Goal: Task Accomplishment & Management: Use online tool/utility

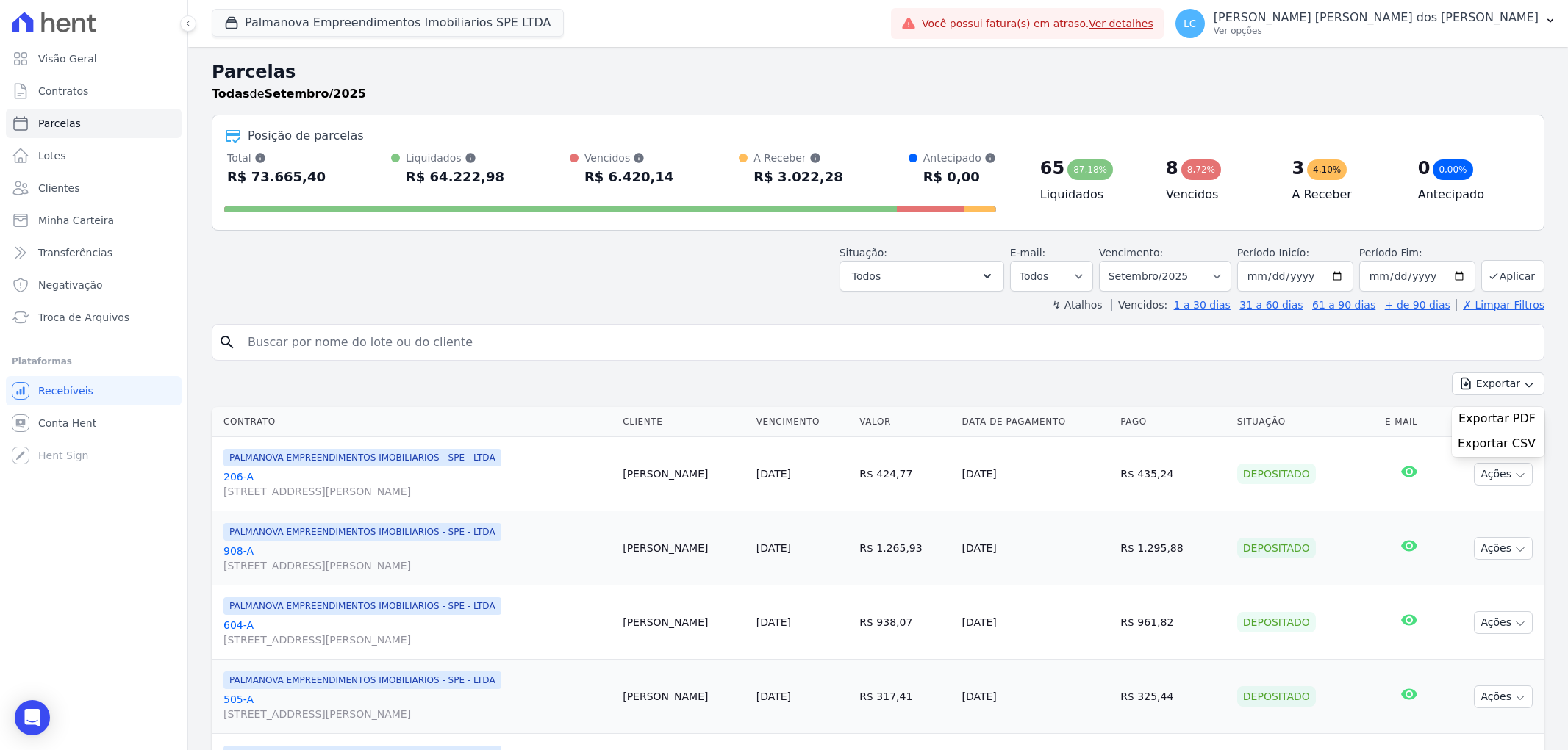
select select
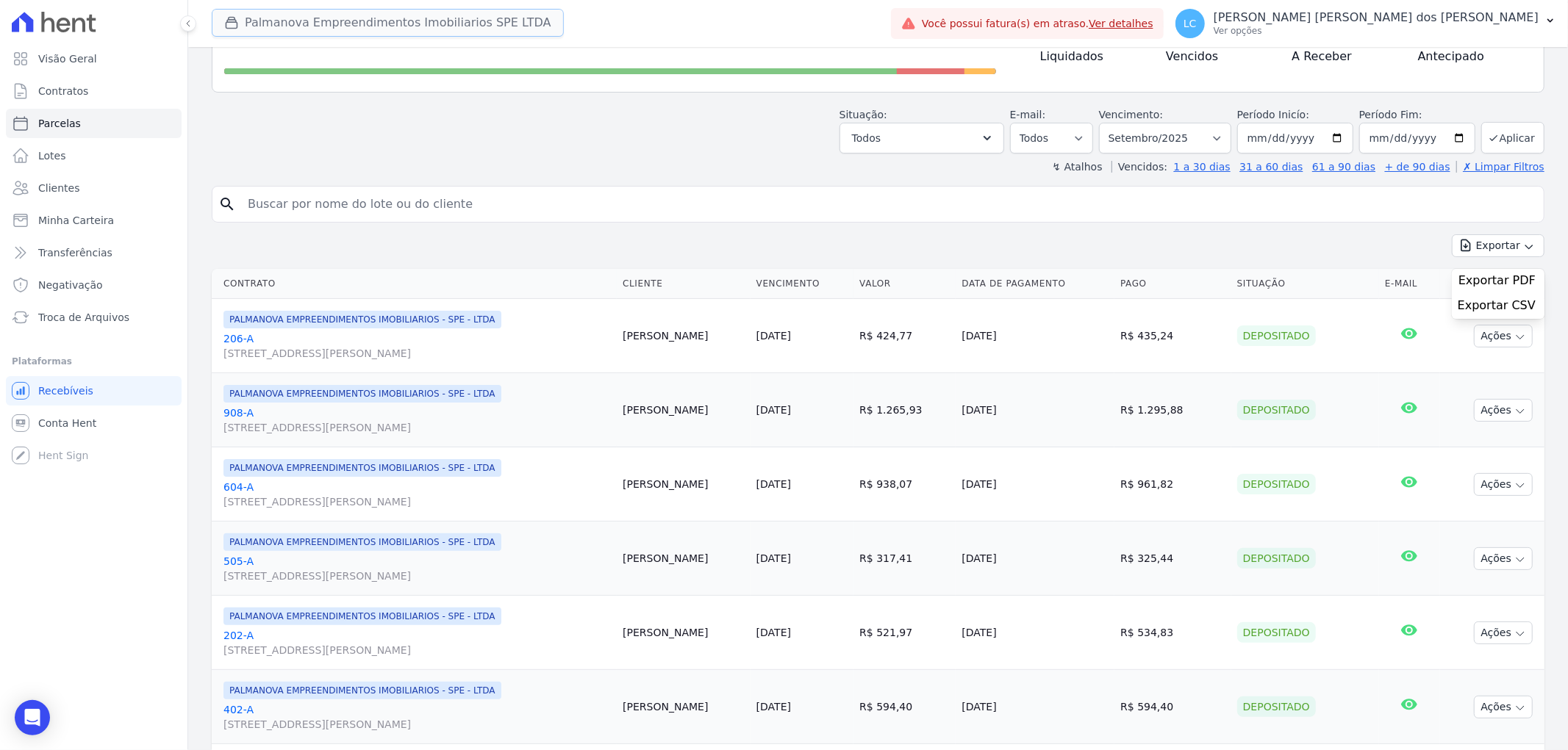
click at [291, 23] on button "Palmanova Empreendimentos Imobiliarios SPE LTDA" at bounding box center [387, 23] width 352 height 28
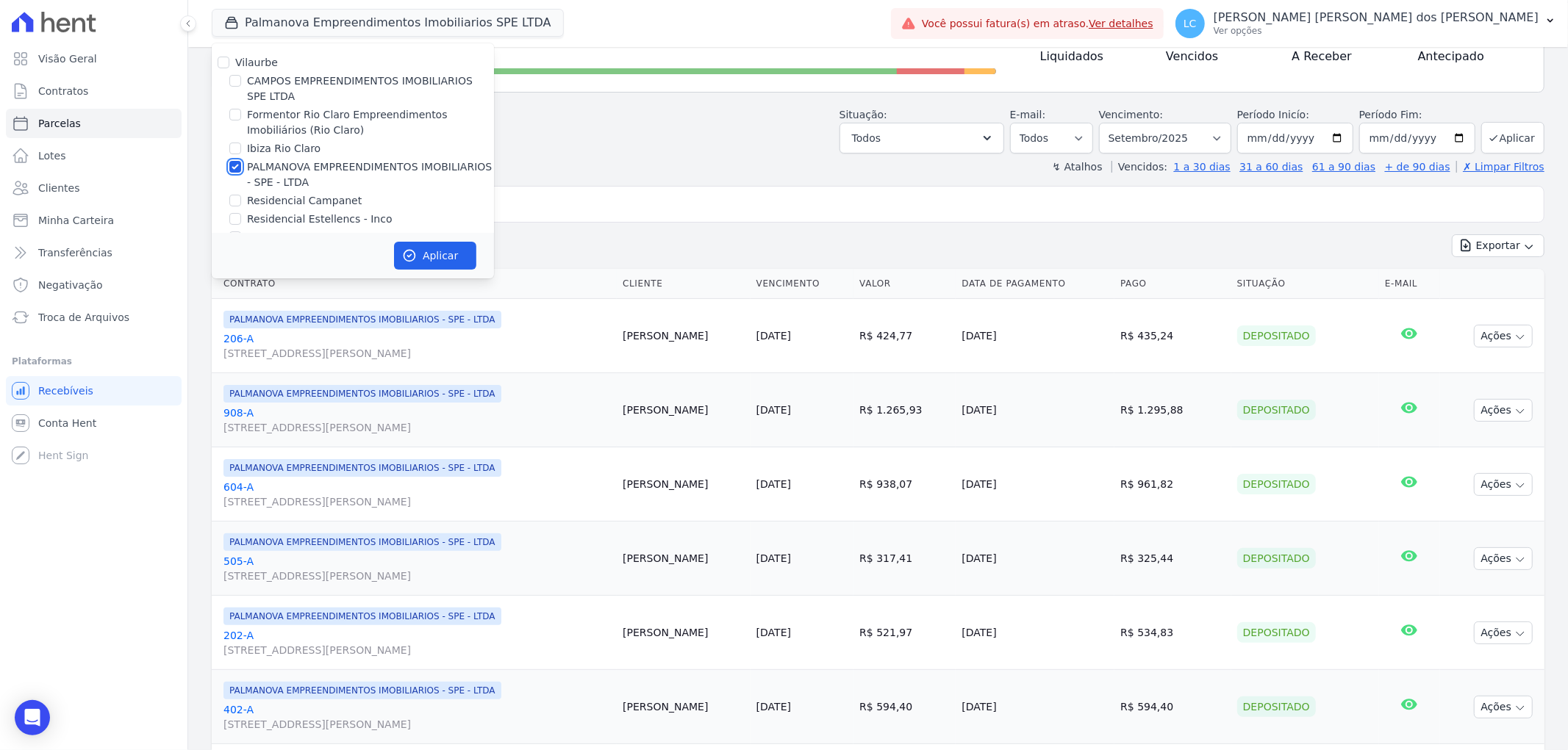
click at [232, 165] on input "PALMANOVA EMPREENDIMENTOS IMOBILIARIOS - SPE - LTDA" at bounding box center [235, 166] width 12 height 12
checkbox input "false"
click at [236, 112] on input "Formentor Rio Claro Empreendimentos Imobiliários (Rio Claro)" at bounding box center [235, 115] width 12 height 12
checkbox input "true"
click at [449, 259] on button "Aplicar" at bounding box center [435, 255] width 83 height 28
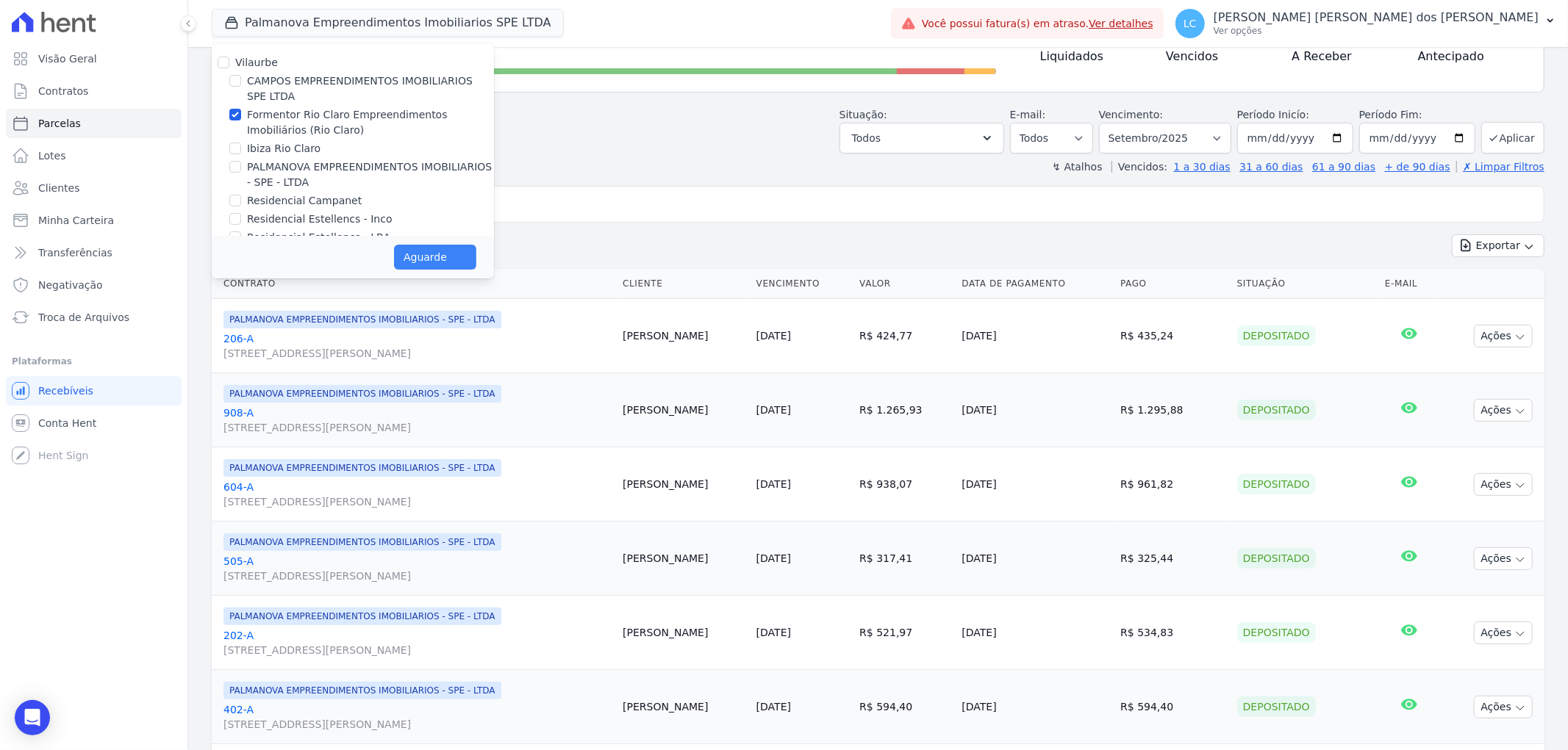
select select
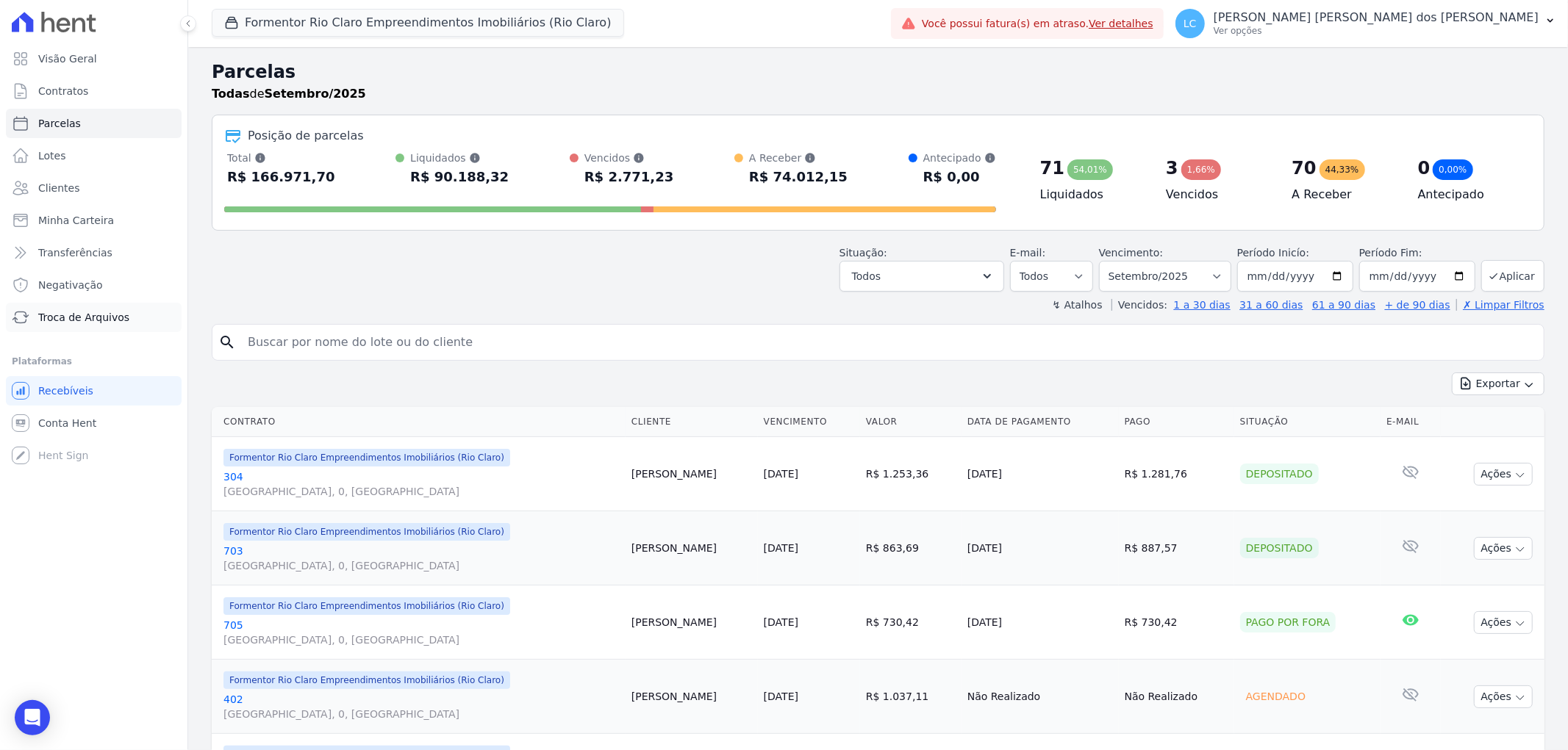
click at [75, 315] on span "Troca de Arquivos" at bounding box center [84, 317] width 91 height 15
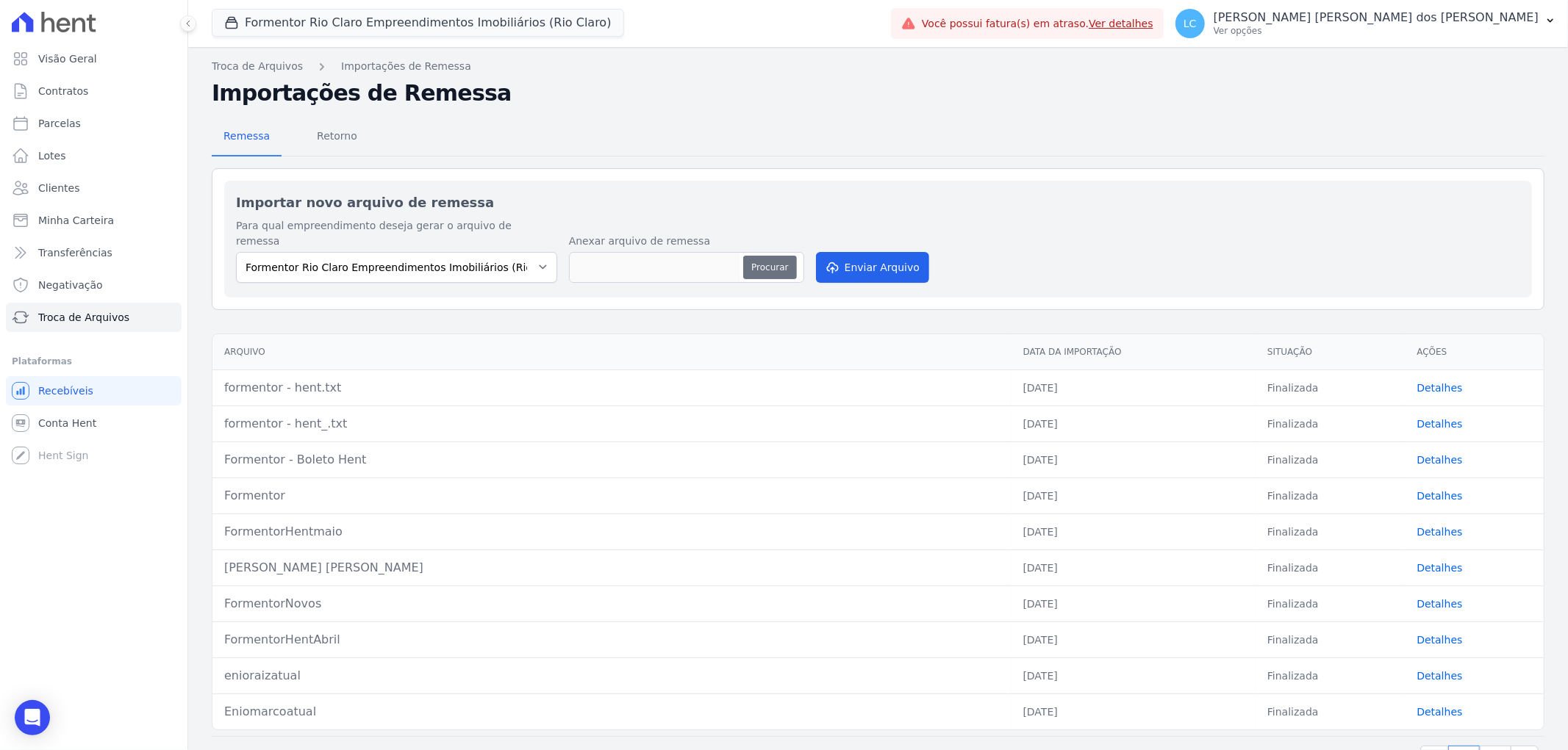
click at [774, 255] on button "Procurar" at bounding box center [769, 267] width 53 height 24
type input "formentor - hent_ (1).txt"
click at [854, 252] on button "Enviar Arquivo" at bounding box center [872, 267] width 113 height 31
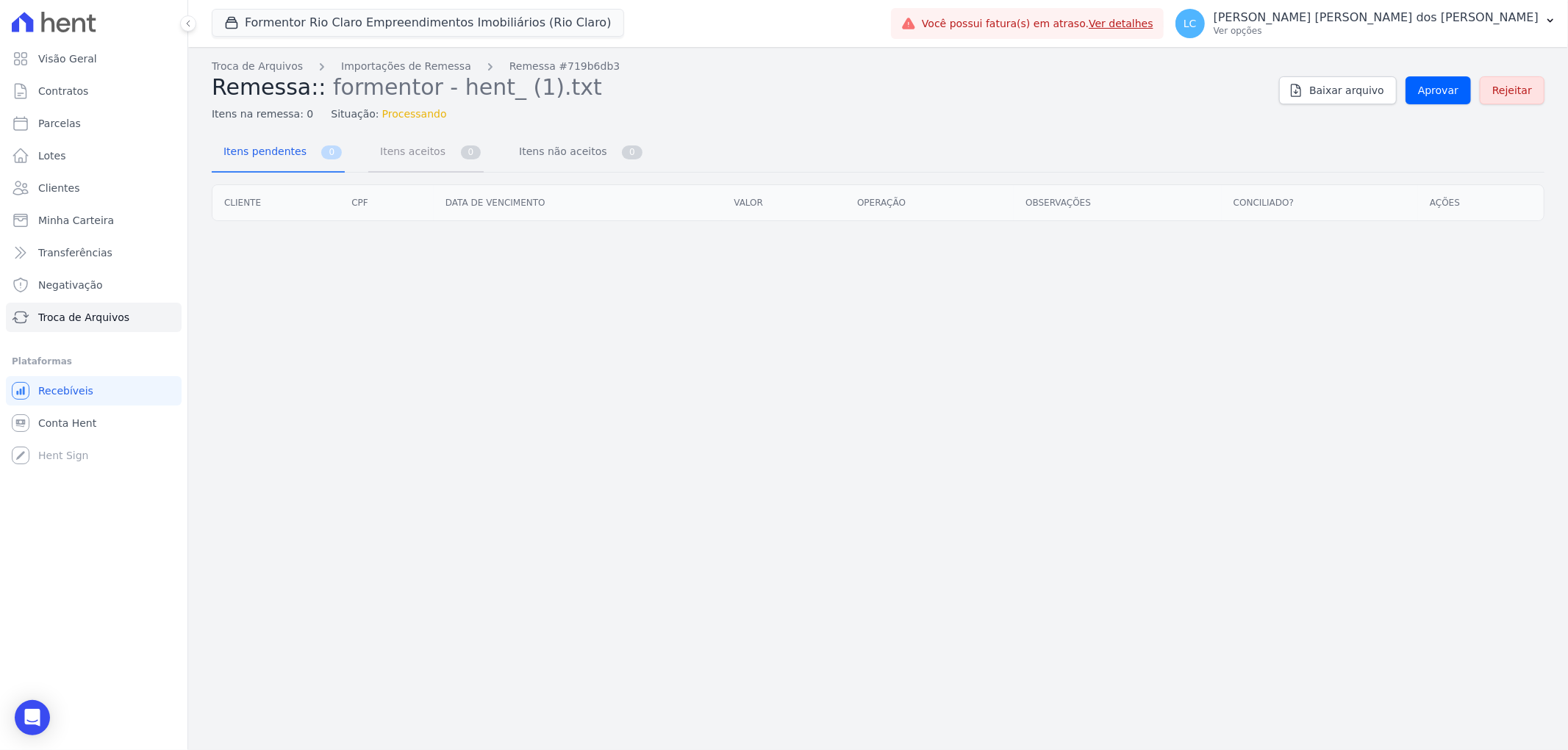
click at [439, 159] on link "Itens aceitos 0" at bounding box center [426, 153] width 116 height 39
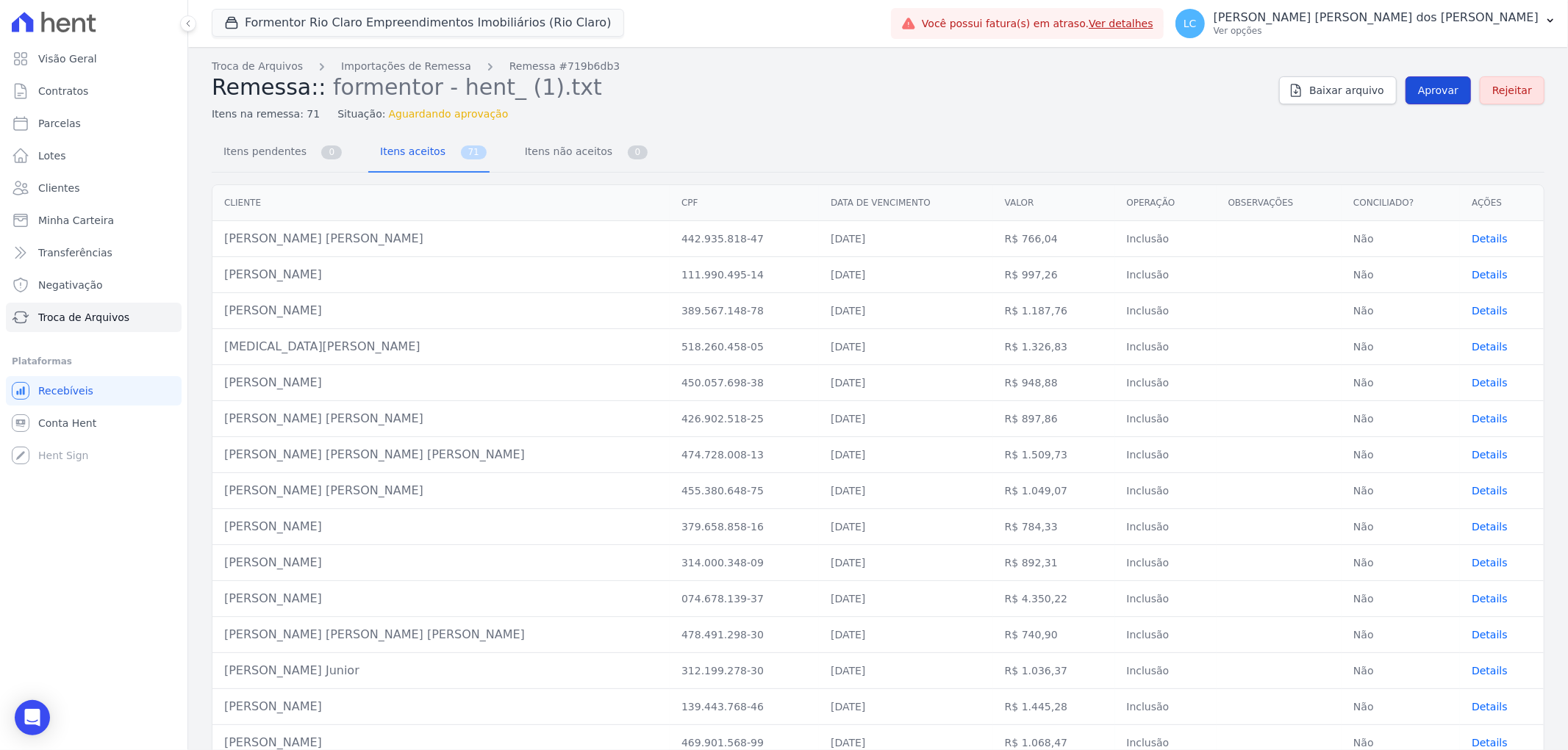
click at [1438, 86] on span "Aprovar" at bounding box center [1438, 90] width 40 height 15
click at [265, 155] on span "Itens pendentes" at bounding box center [262, 151] width 95 height 29
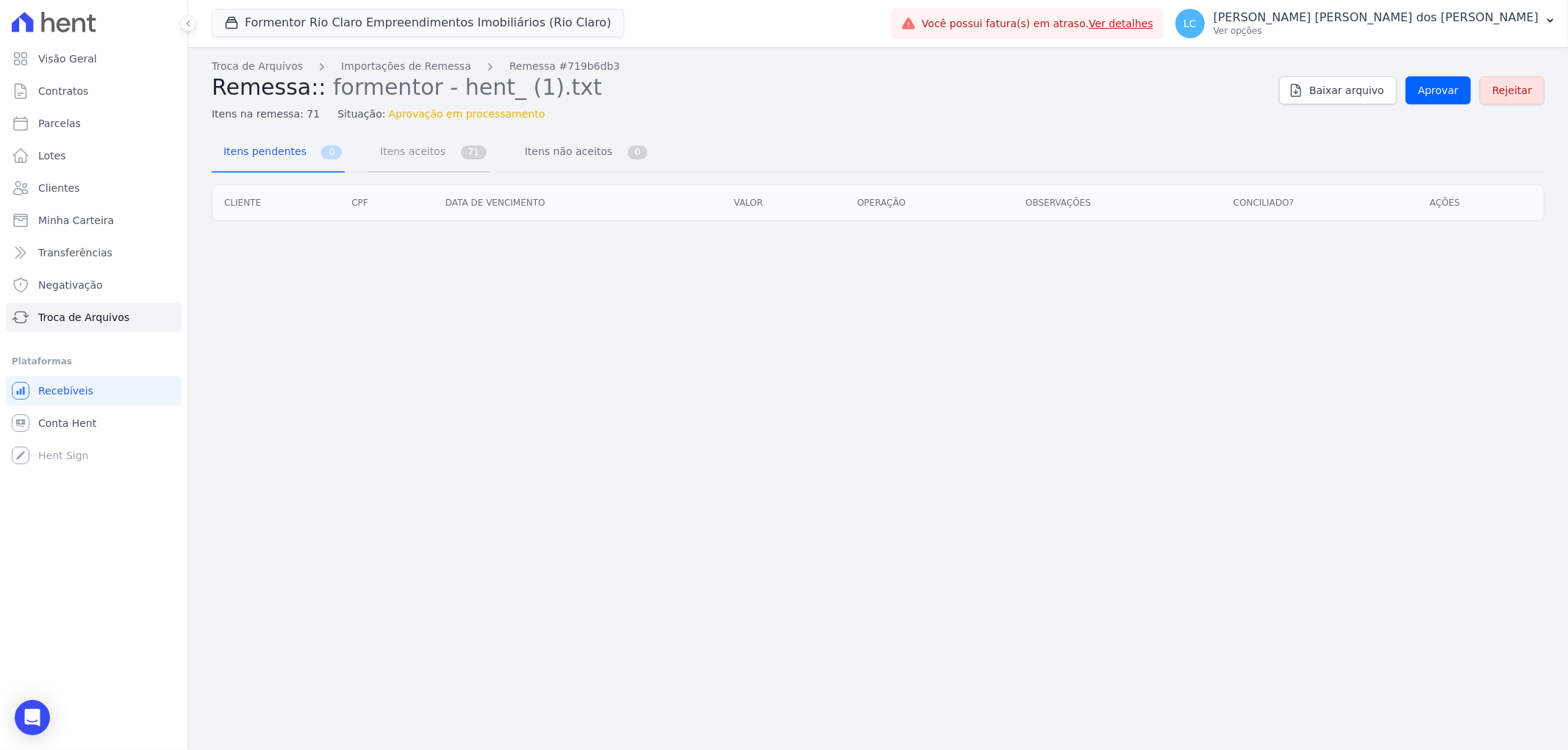
click at [404, 155] on span "Itens aceitos" at bounding box center [409, 151] width 77 height 29
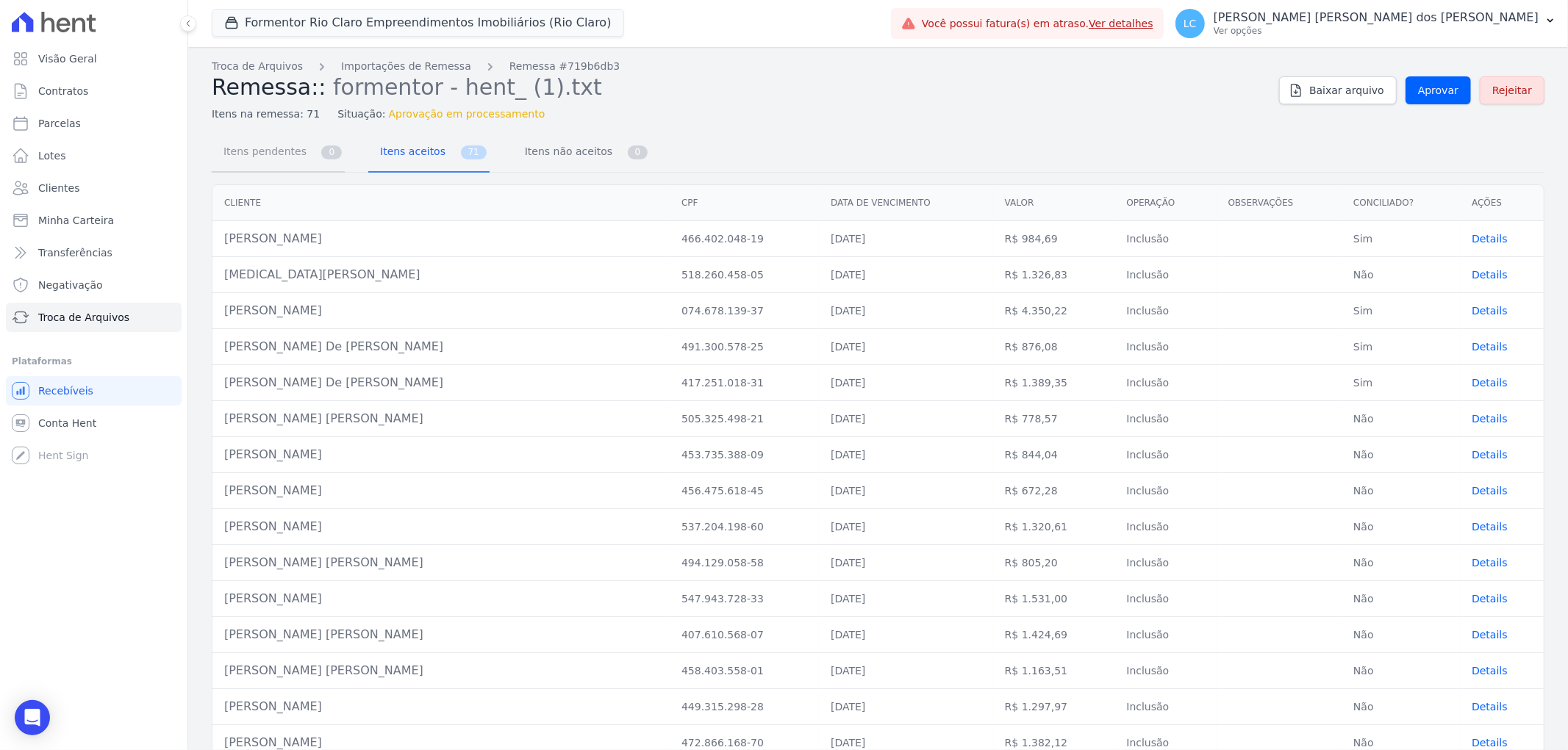
click at [240, 151] on span "Itens pendentes" at bounding box center [262, 151] width 95 height 29
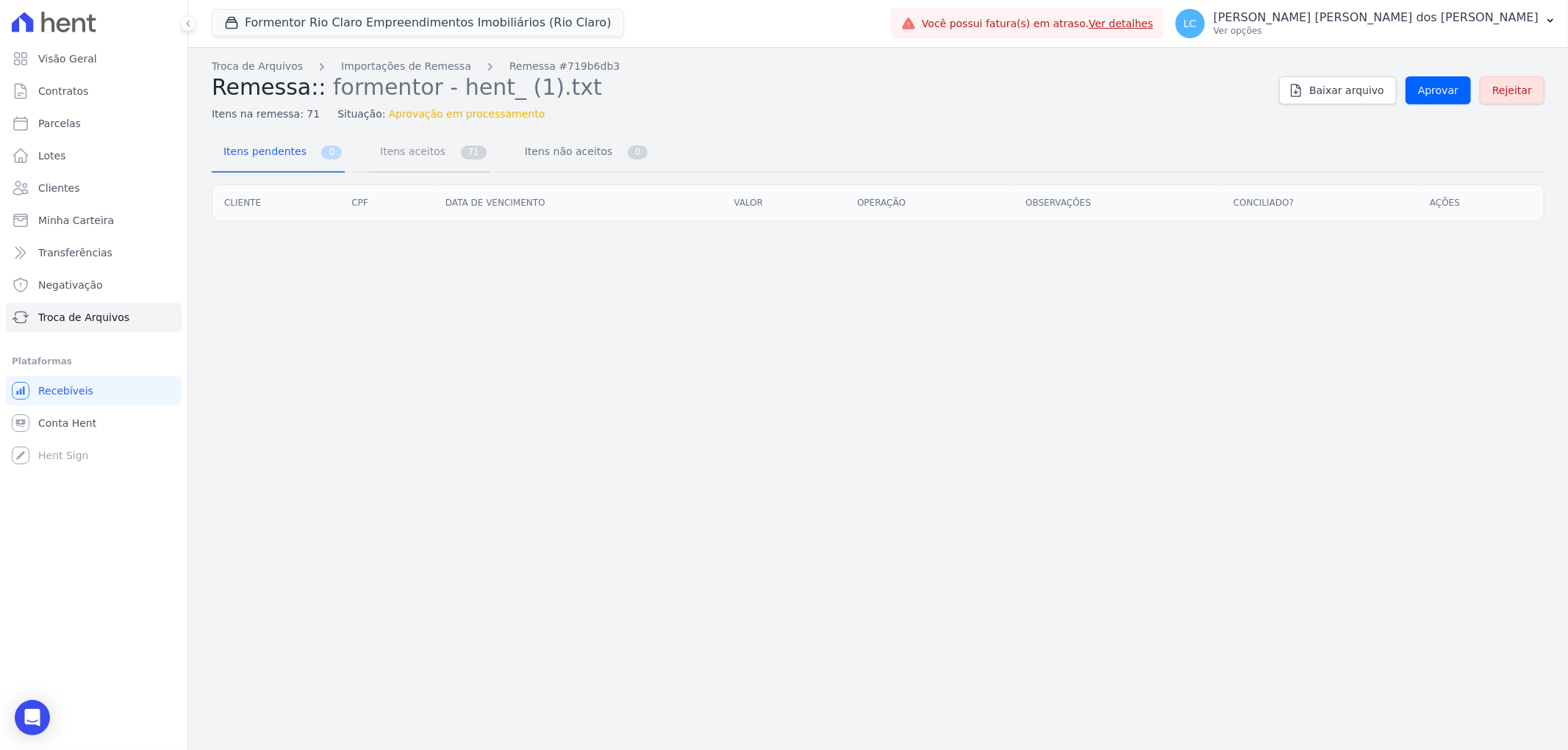
click at [397, 157] on span "Itens aceitos" at bounding box center [409, 151] width 77 height 29
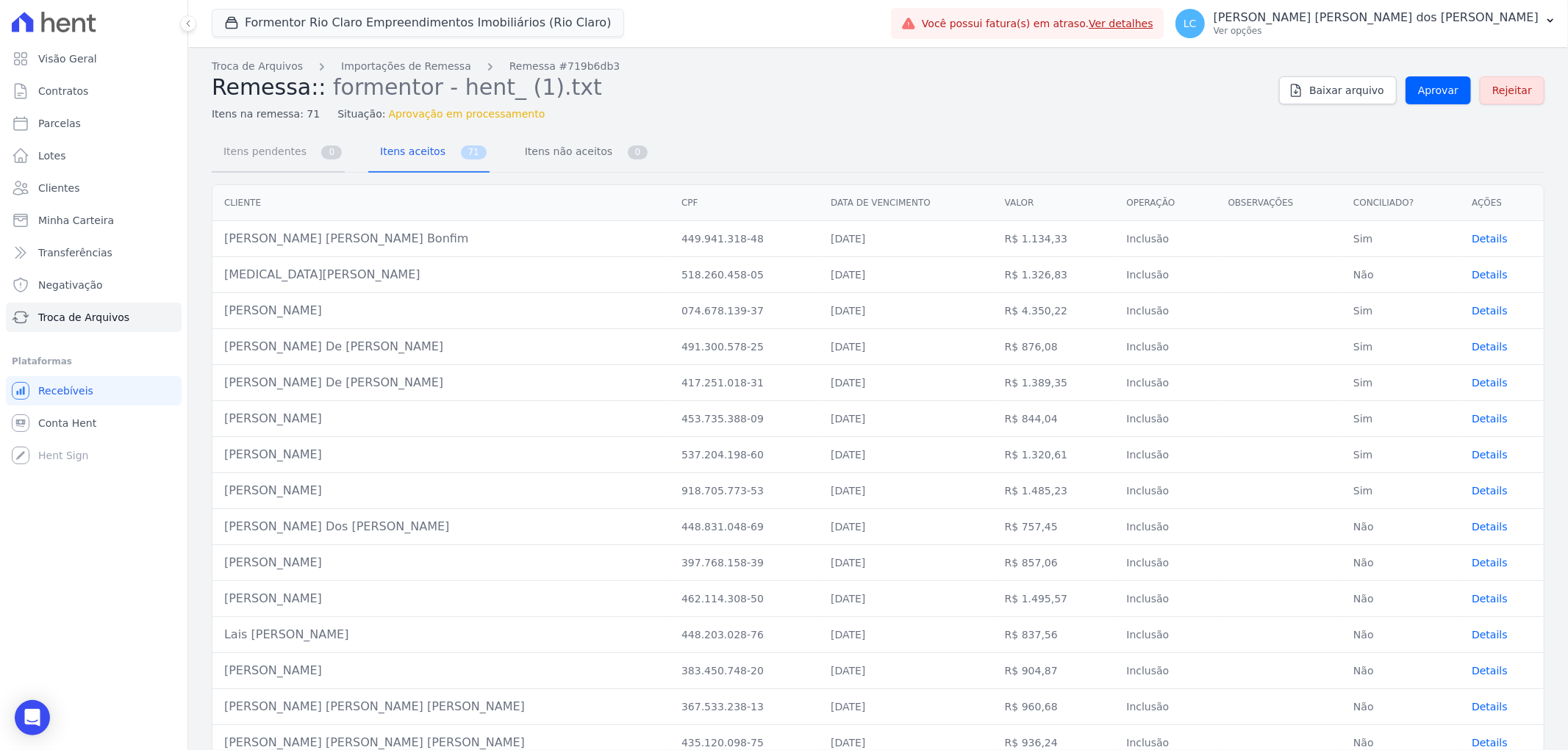
click at [295, 157] on span "Itens pendentes" at bounding box center [262, 151] width 95 height 29
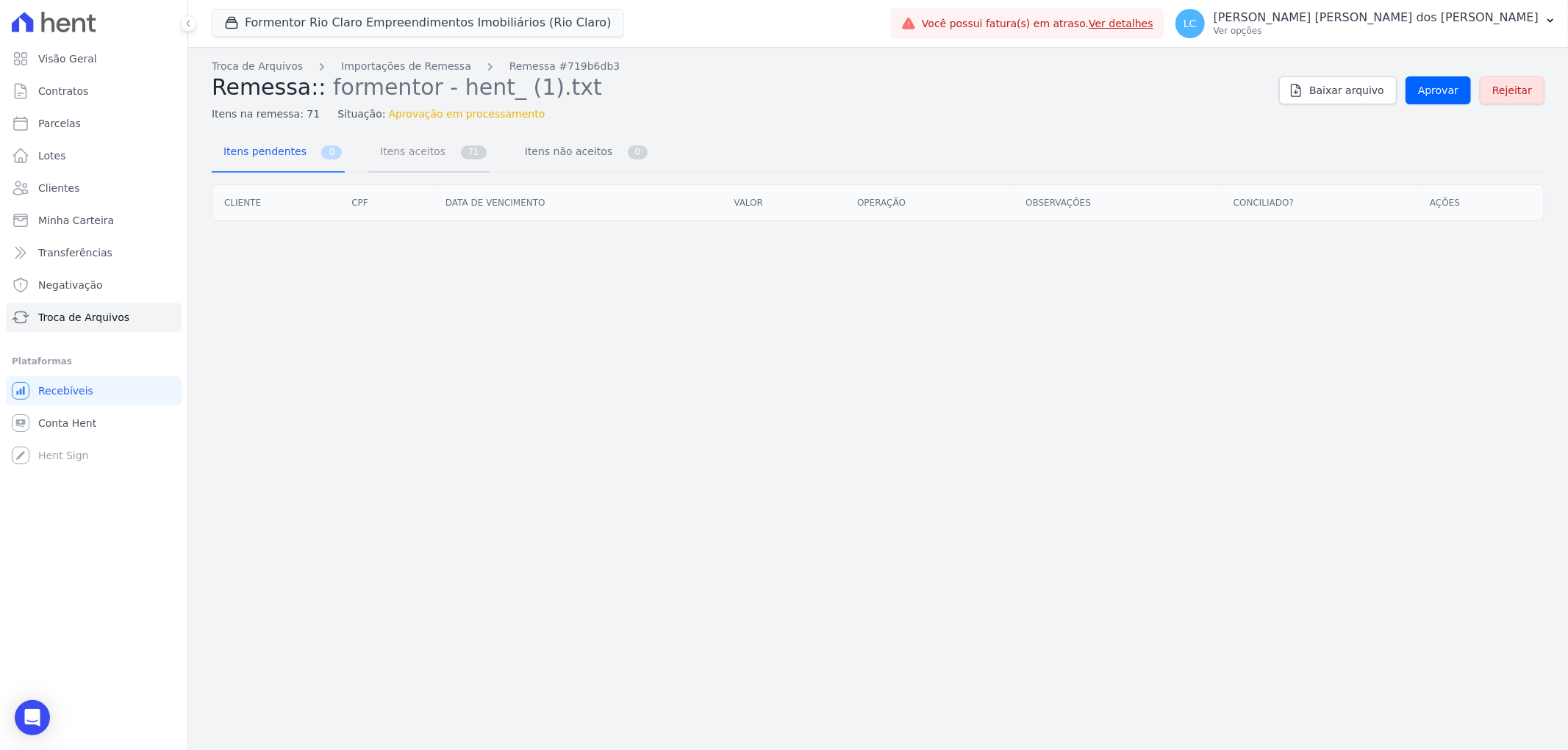
click at [393, 159] on span "Itens aceitos" at bounding box center [409, 151] width 77 height 29
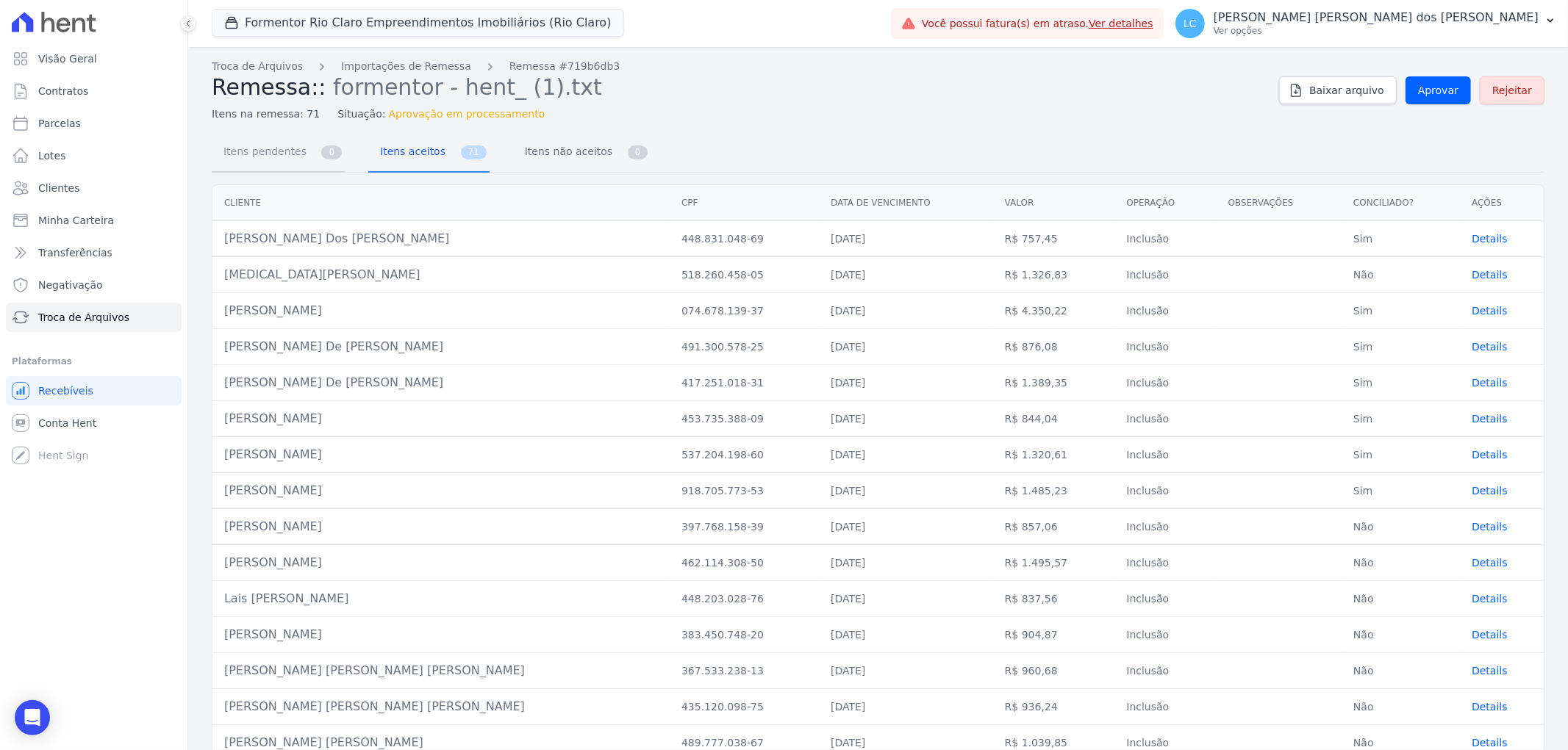
click at [263, 159] on span "Itens pendentes" at bounding box center [262, 151] width 95 height 29
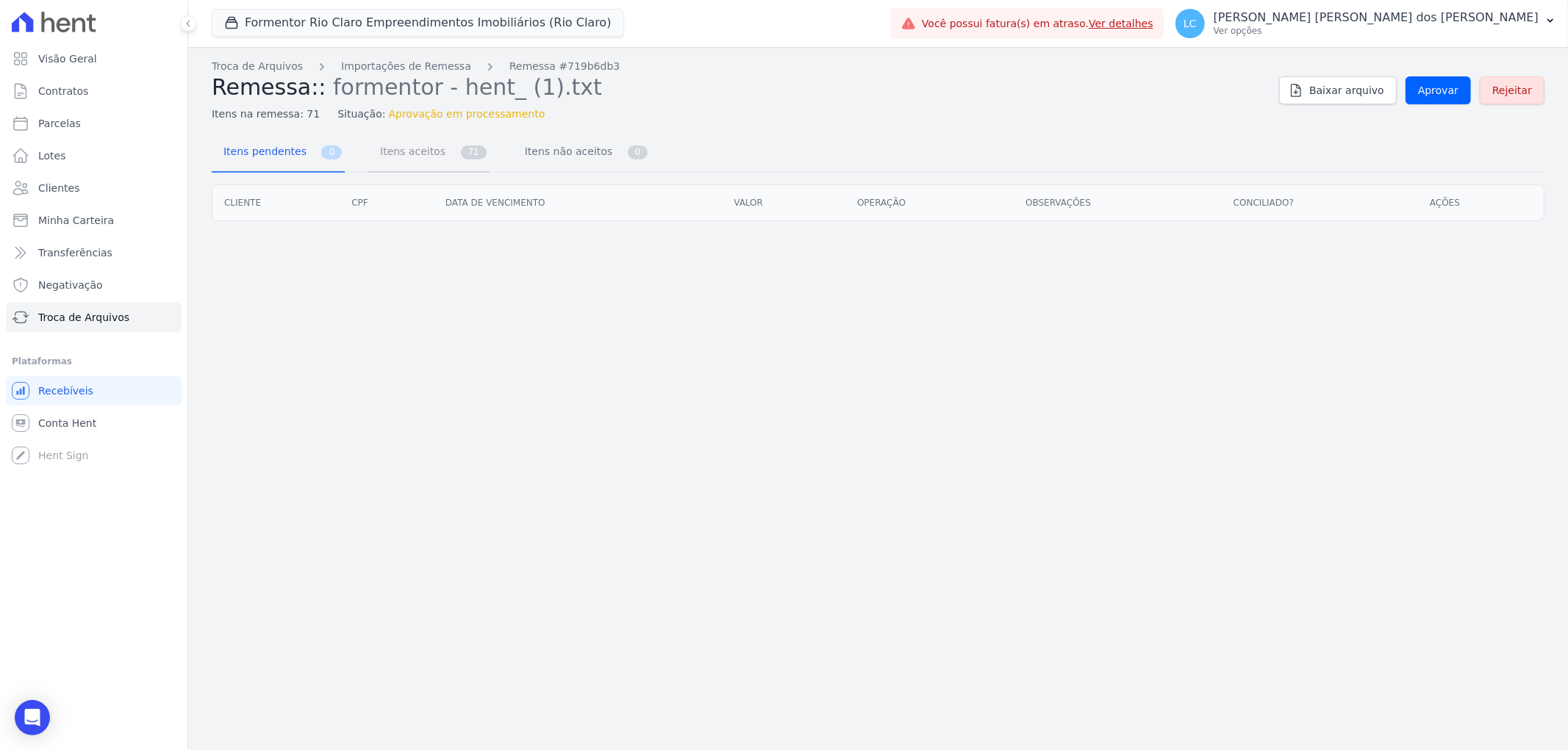
click at [385, 163] on span "Itens aceitos" at bounding box center [409, 151] width 77 height 29
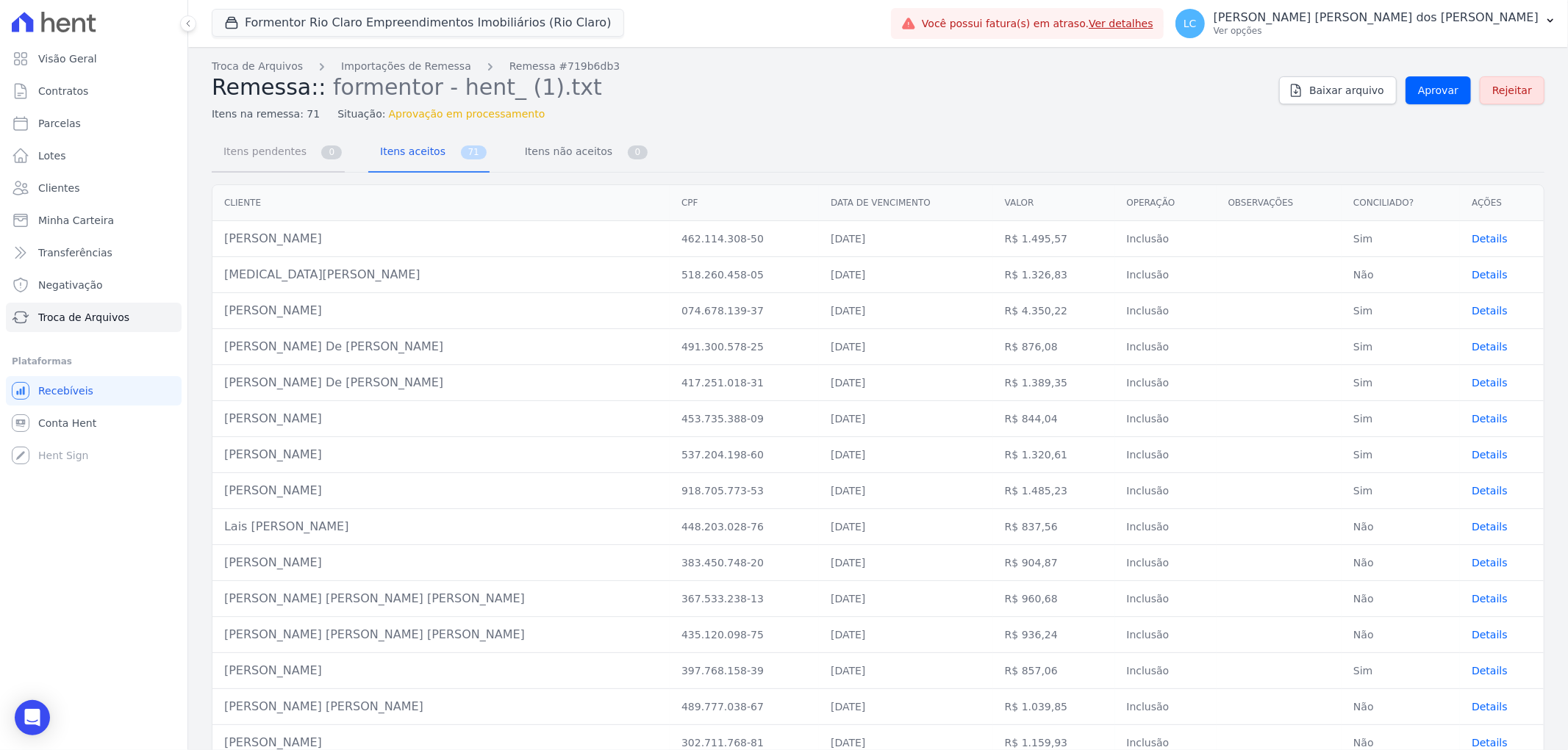
click at [294, 155] on span "Itens pendentes" at bounding box center [262, 151] width 95 height 29
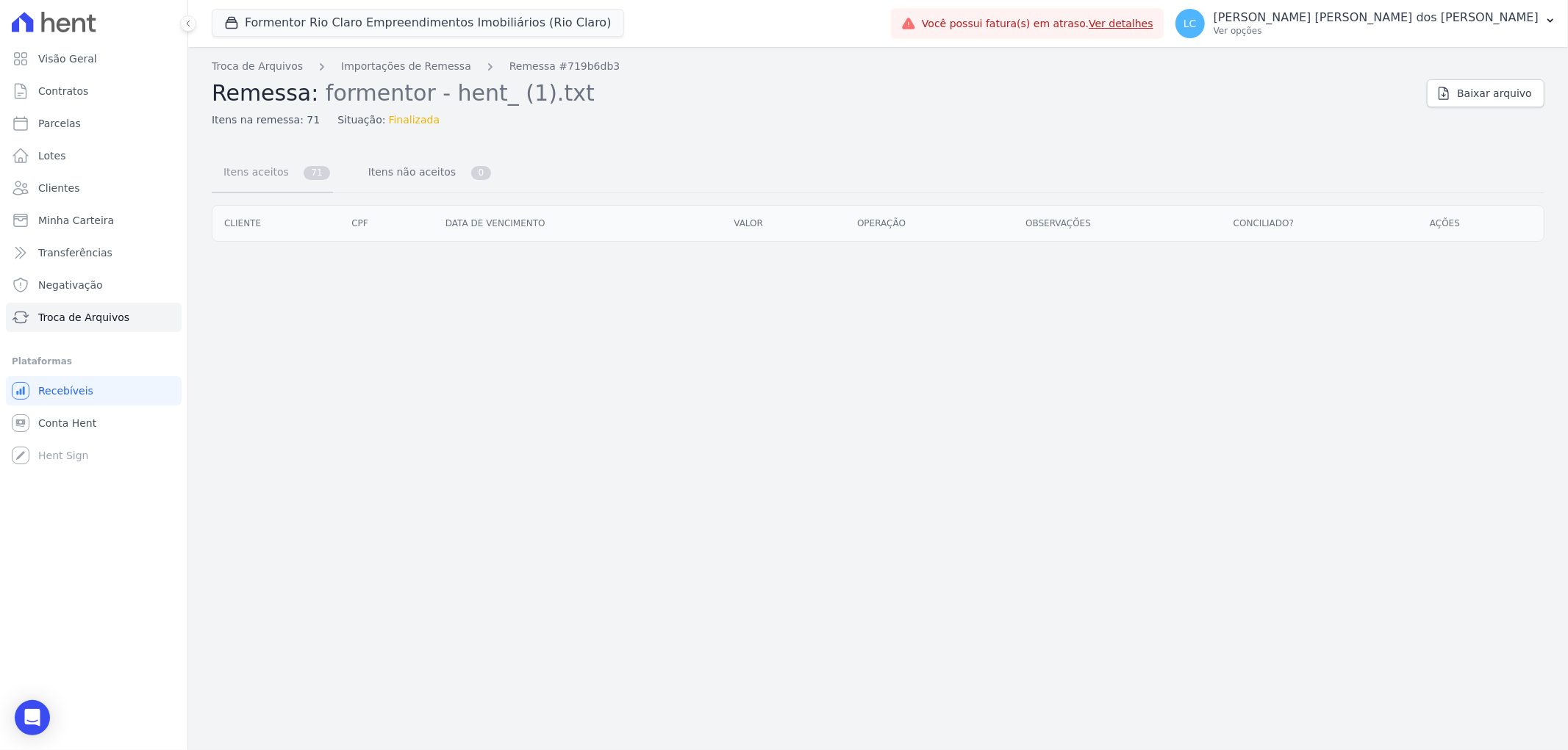
click at [243, 184] on span "Itens aceitos" at bounding box center [253, 172] width 77 height 29
